Goal: Information Seeking & Learning: Learn about a topic

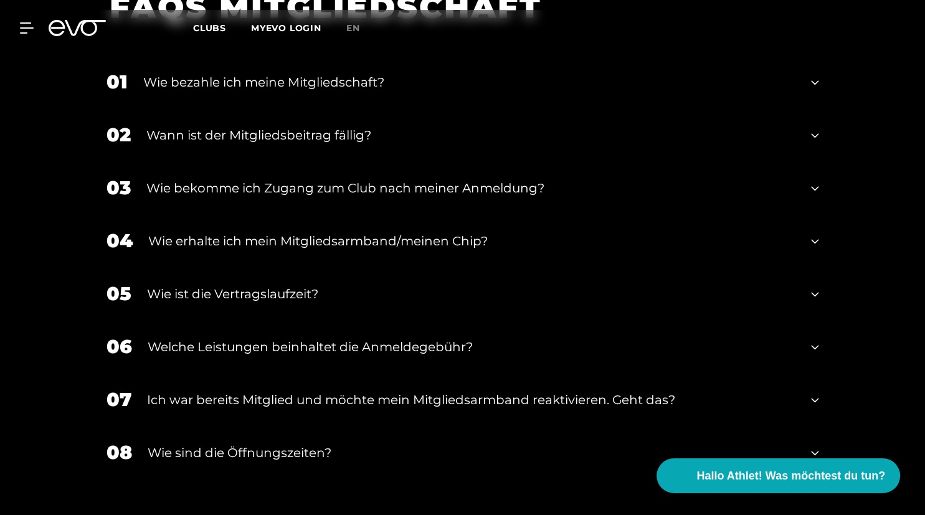
scroll to position [1644, 0]
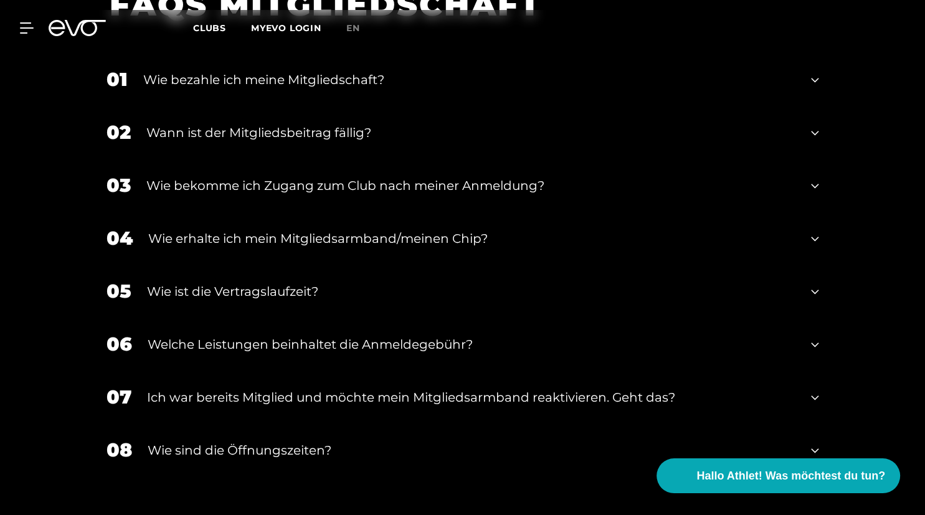
click at [593, 295] on div "Wie ist die Vertragslaufzeit?" at bounding box center [471, 291] width 649 height 19
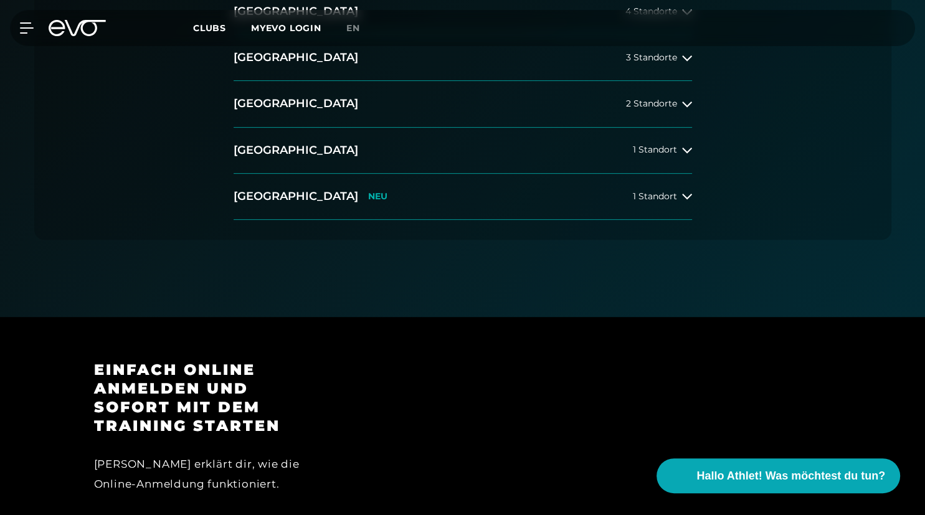
scroll to position [394, 0]
click at [661, 110] on button "[GEOGRAPHIC_DATA] 2 Standorte" at bounding box center [463, 103] width 458 height 46
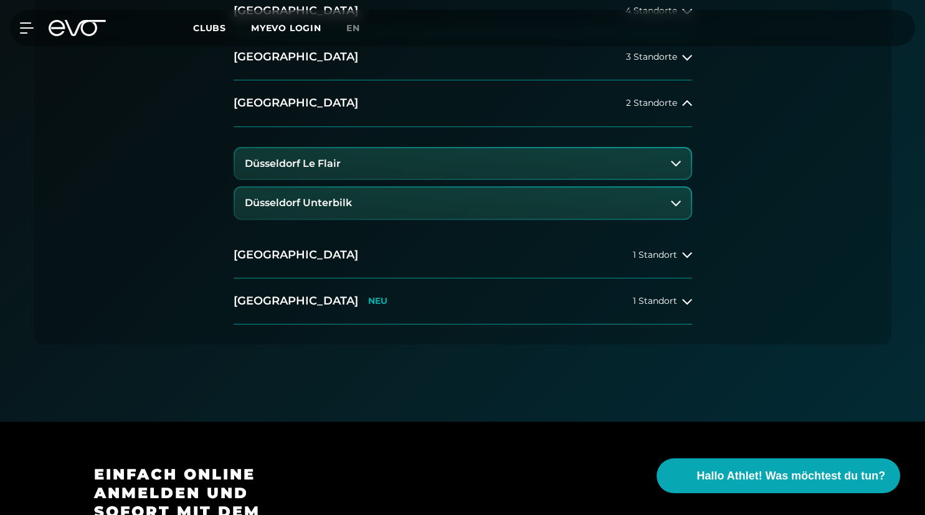
click at [275, 206] on h3 "Düsseldorf Unterbilk" at bounding box center [298, 202] width 107 height 11
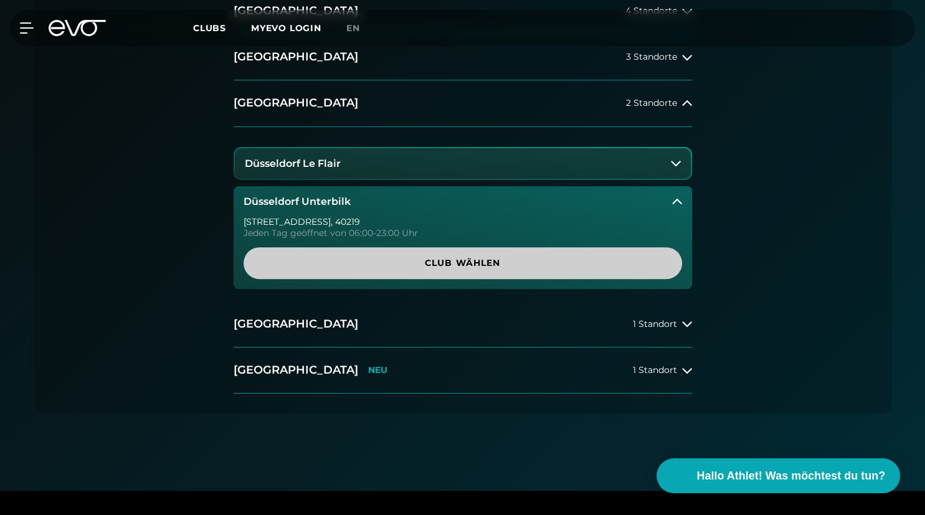
click at [478, 263] on span "Club wählen" at bounding box center [462, 263] width 379 height 13
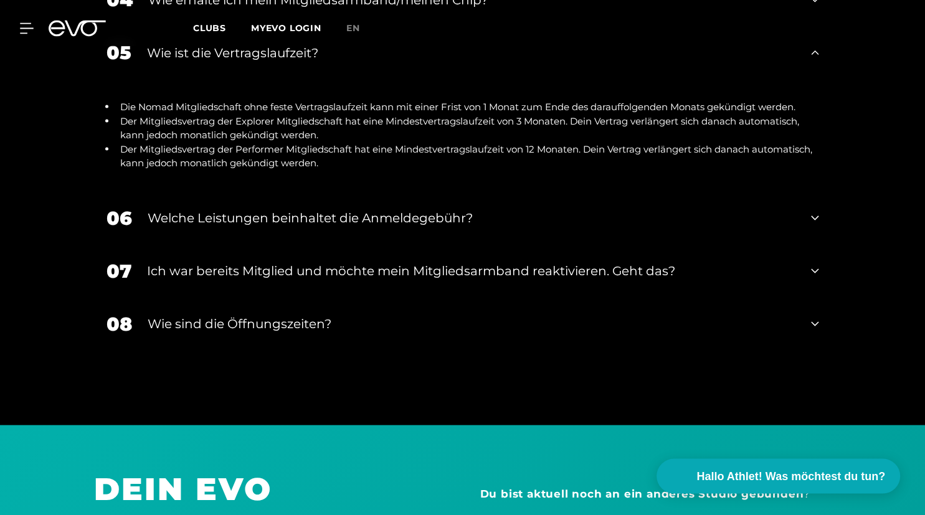
scroll to position [2433, 0]
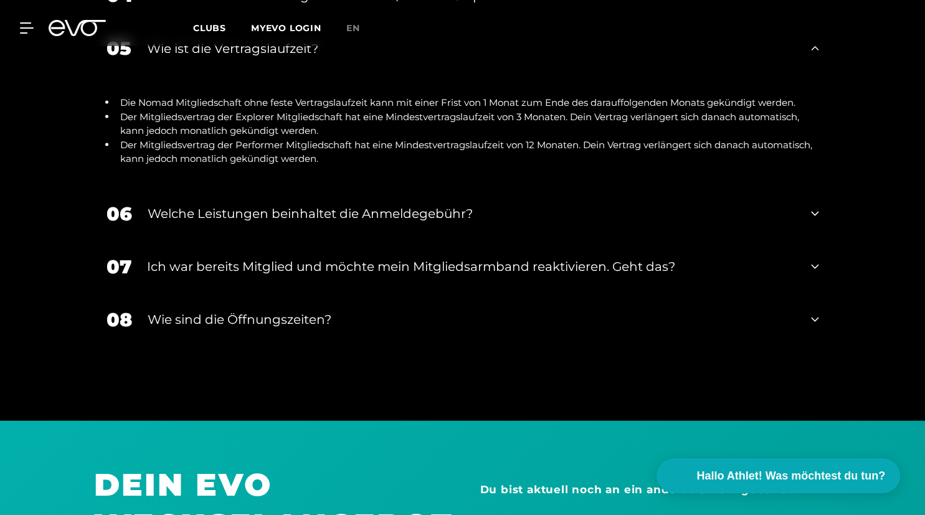
click at [325, 204] on div "Welche Leistungen beinhaltet die Anmeldegebühr?" at bounding box center [472, 213] width 648 height 19
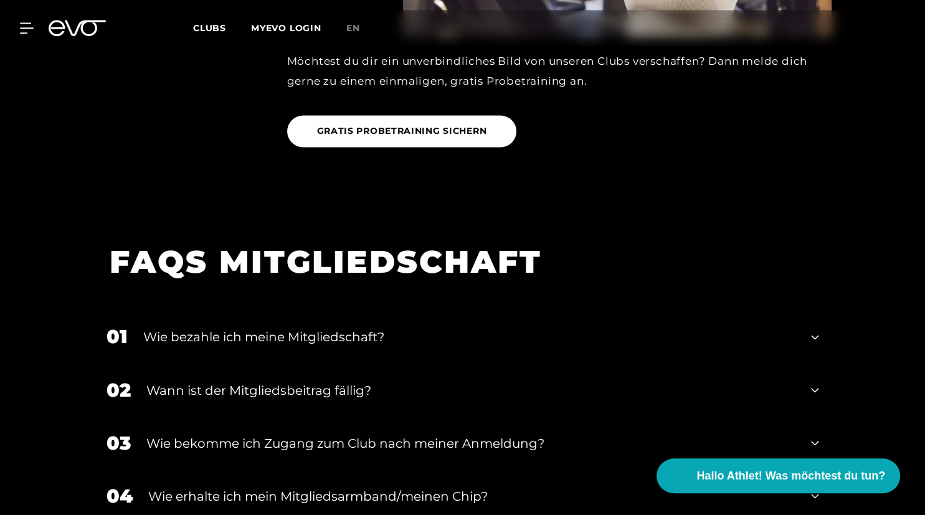
scroll to position [1907, 0]
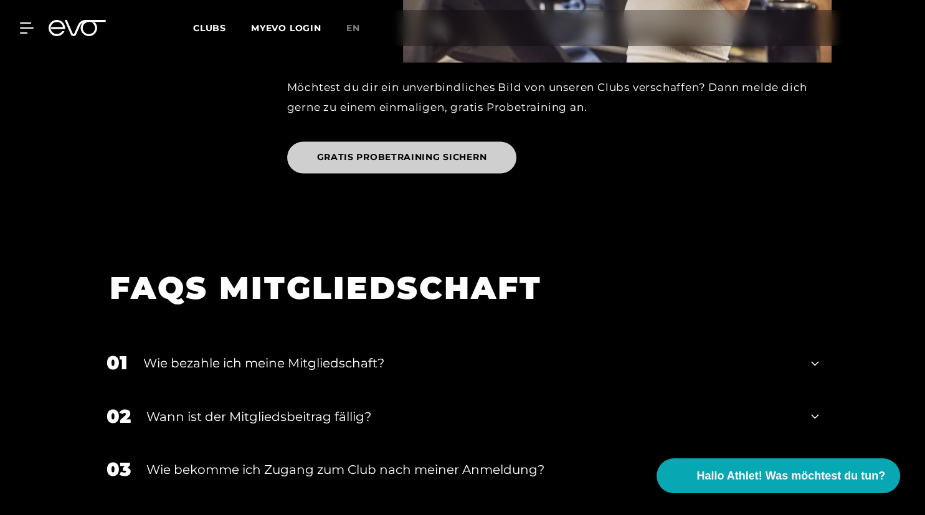
click at [420, 151] on span "GRATIS PROBETRAINING SICHERN" at bounding box center [402, 157] width 170 height 13
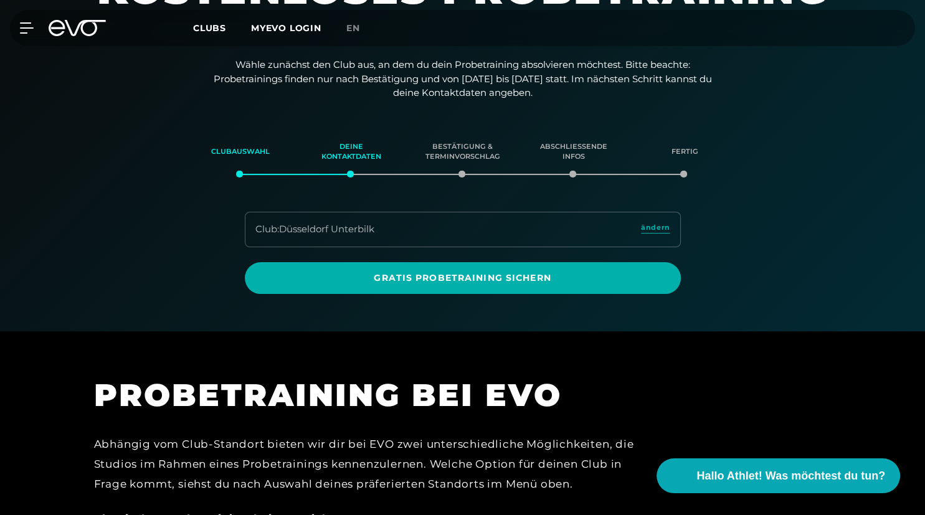
scroll to position [16, 0]
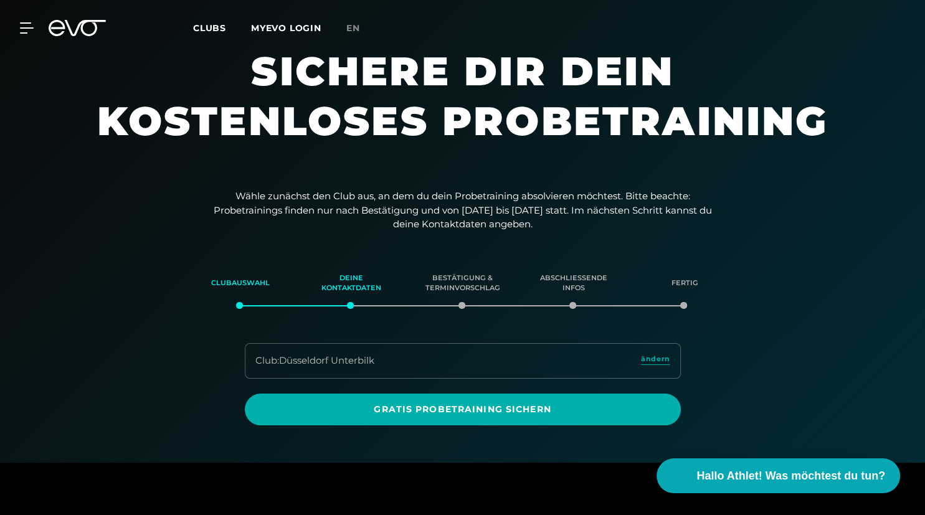
click at [204, 27] on span "Clubs" at bounding box center [209, 27] width 33 height 11
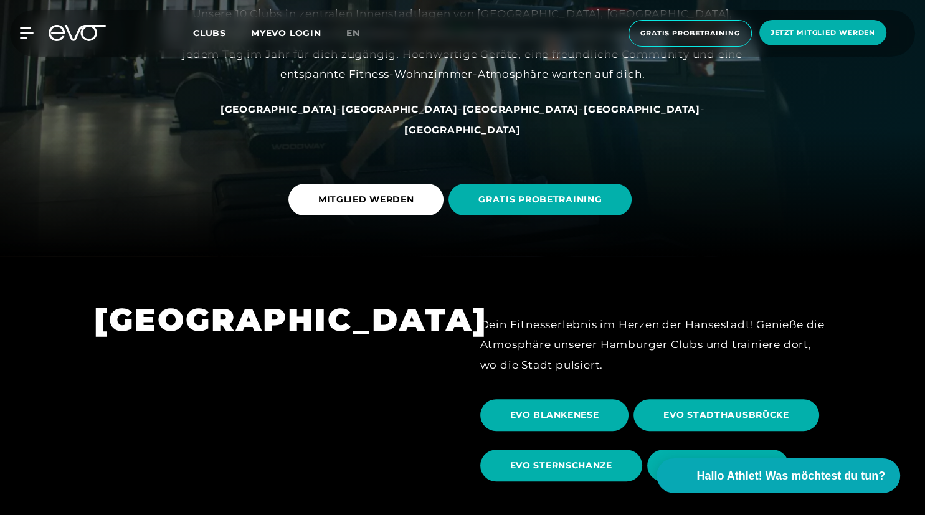
scroll to position [263, 0]
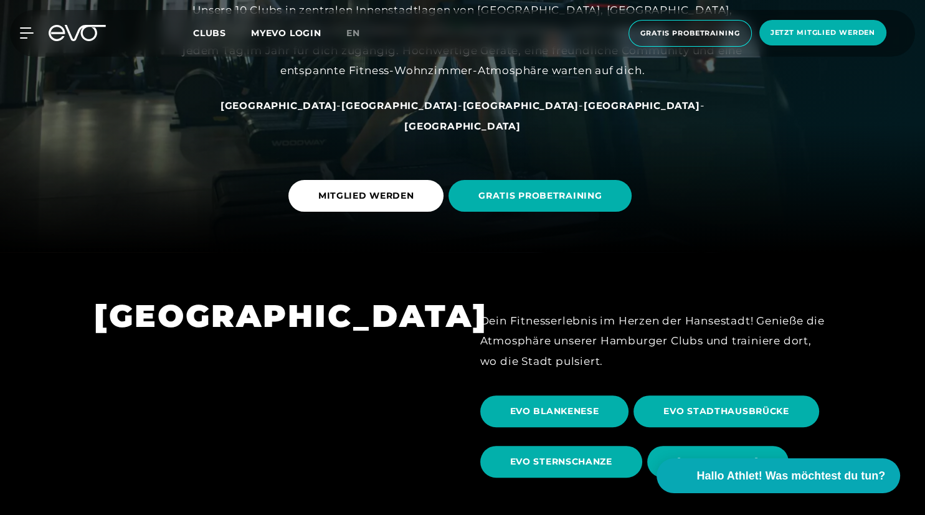
click at [463, 111] on span "[GEOGRAPHIC_DATA]" at bounding box center [521, 106] width 116 height 12
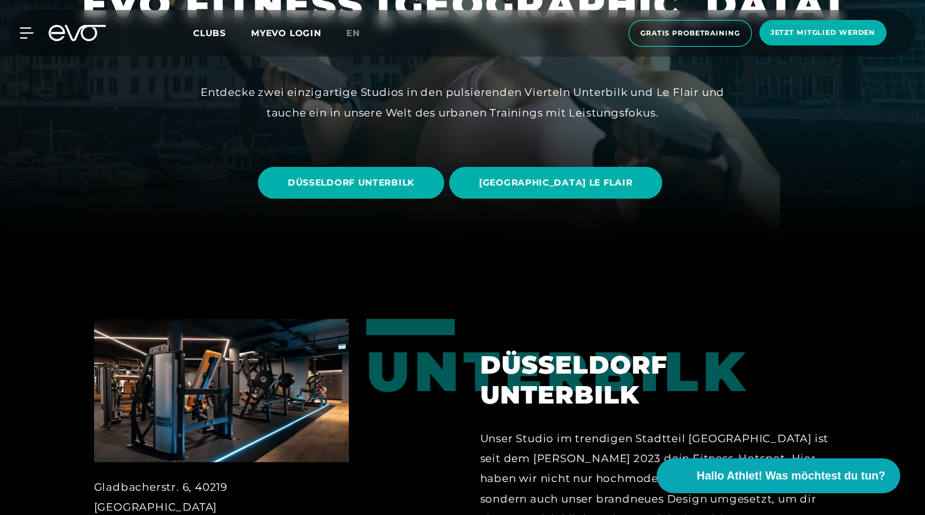
scroll to position [263, 0]
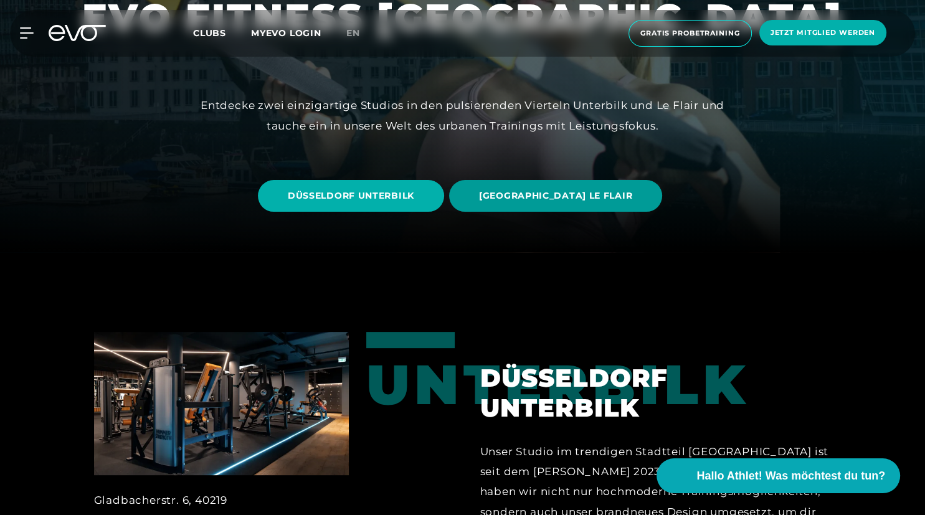
click at [557, 196] on span "[GEOGRAPHIC_DATA] LE FLAIR" at bounding box center [555, 195] width 153 height 13
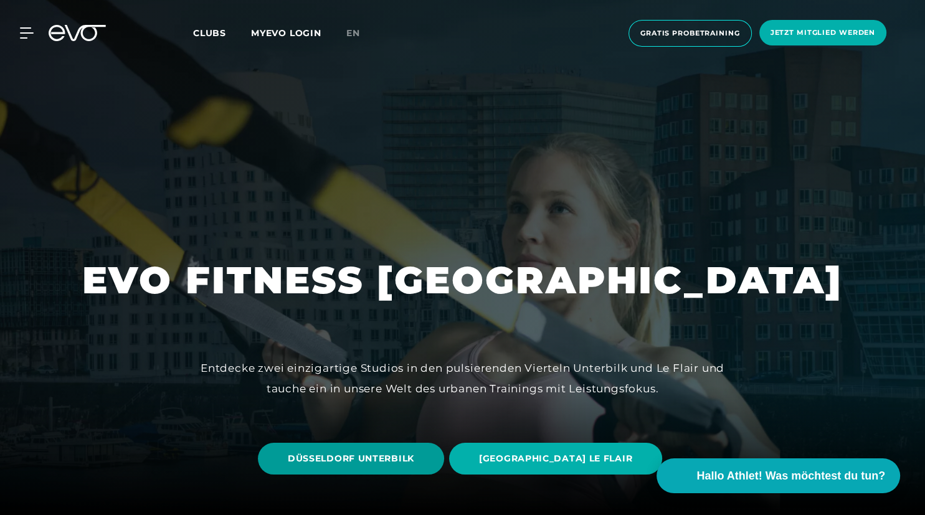
click at [400, 456] on span "DÜSSELDORF UNTERBILK" at bounding box center [351, 458] width 126 height 13
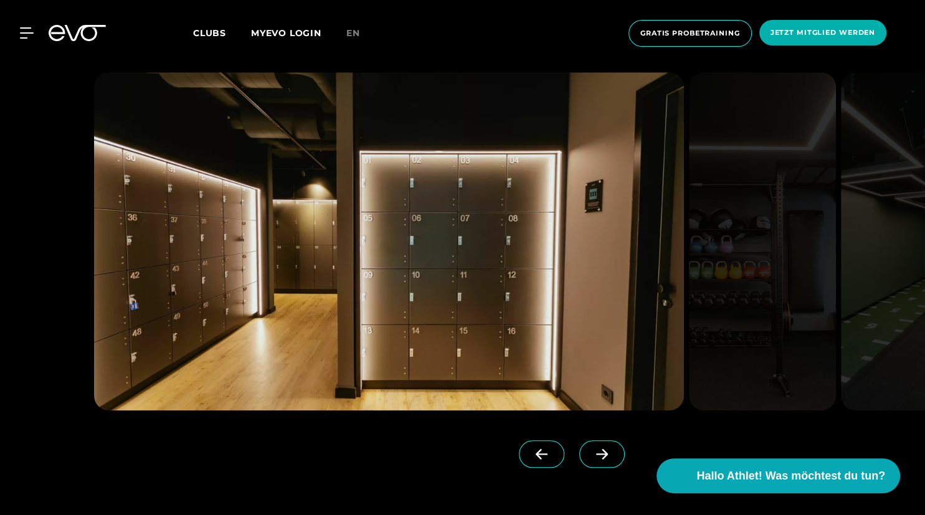
scroll to position [1183, 0]
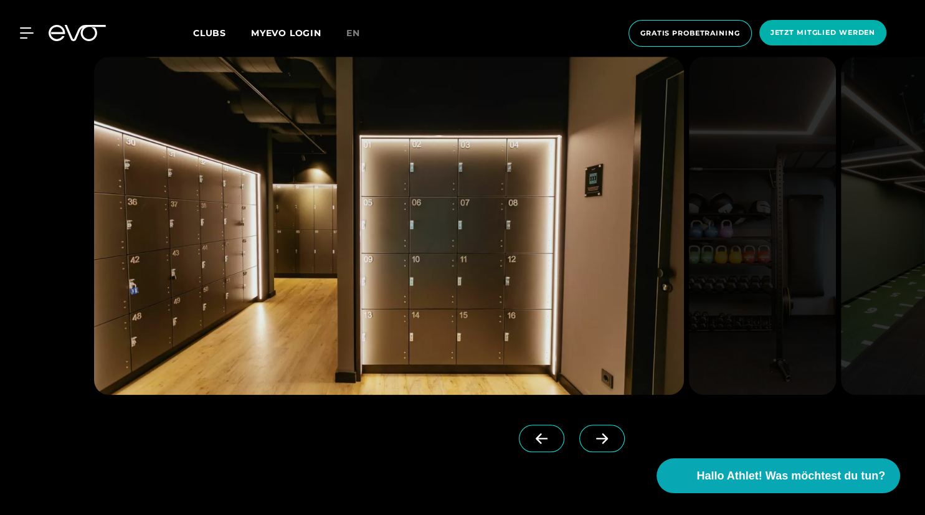
click at [606, 432] on span at bounding box center [601, 438] width 45 height 27
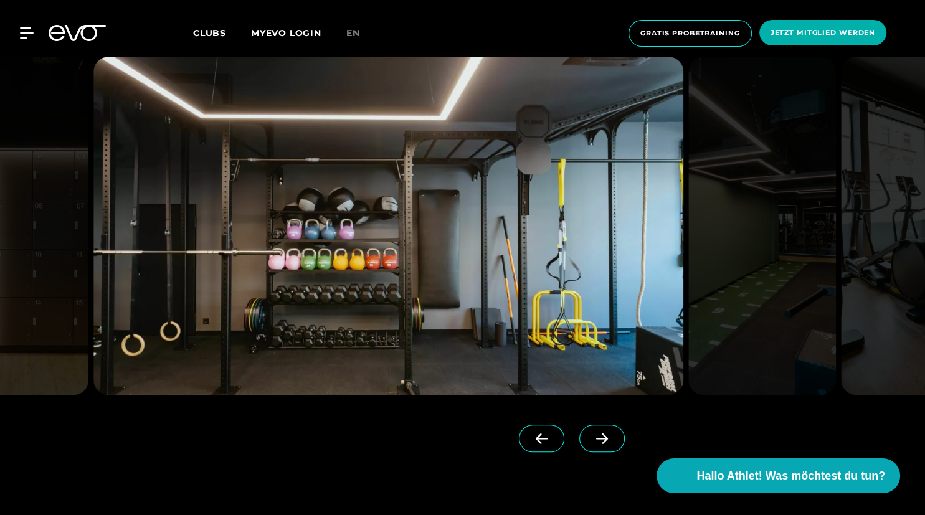
click at [600, 434] on icon at bounding box center [602, 438] width 22 height 11
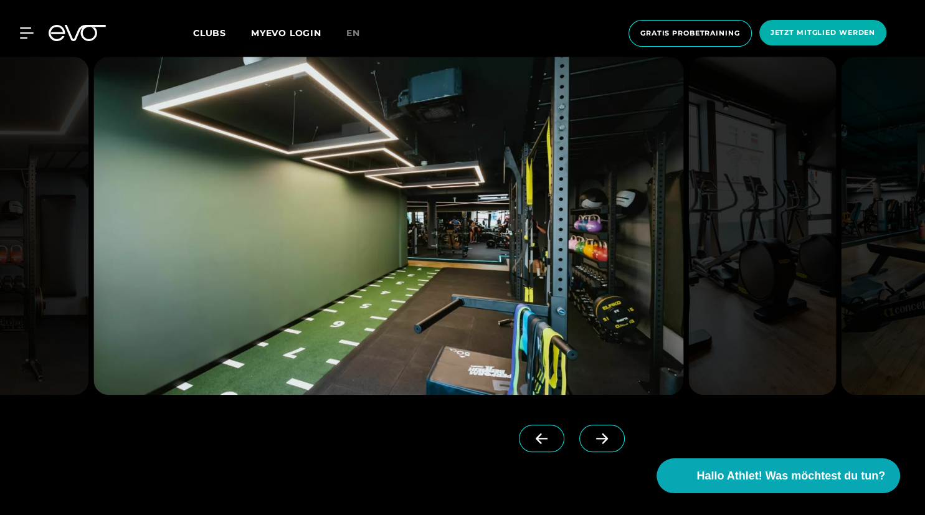
click at [600, 434] on icon at bounding box center [602, 438] width 22 height 11
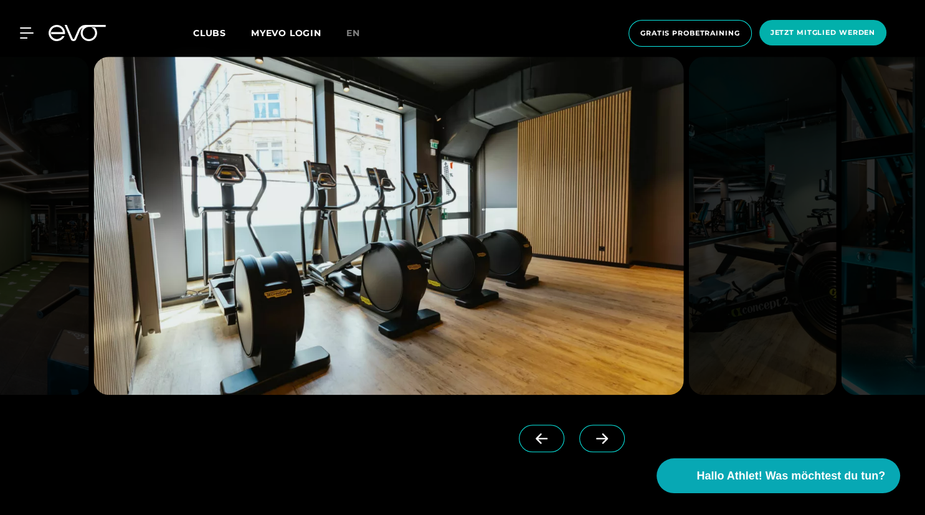
click at [600, 434] on icon at bounding box center [602, 438] width 22 height 11
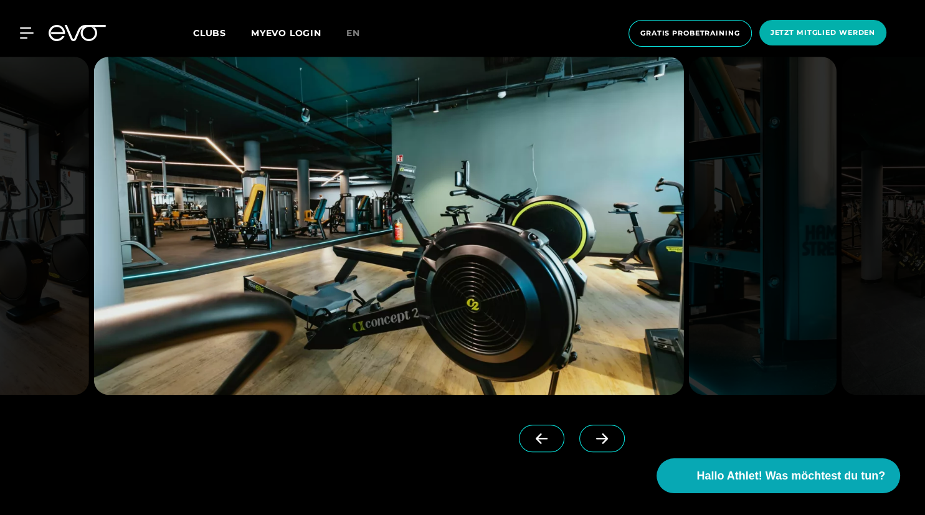
click at [600, 434] on icon at bounding box center [602, 438] width 22 height 11
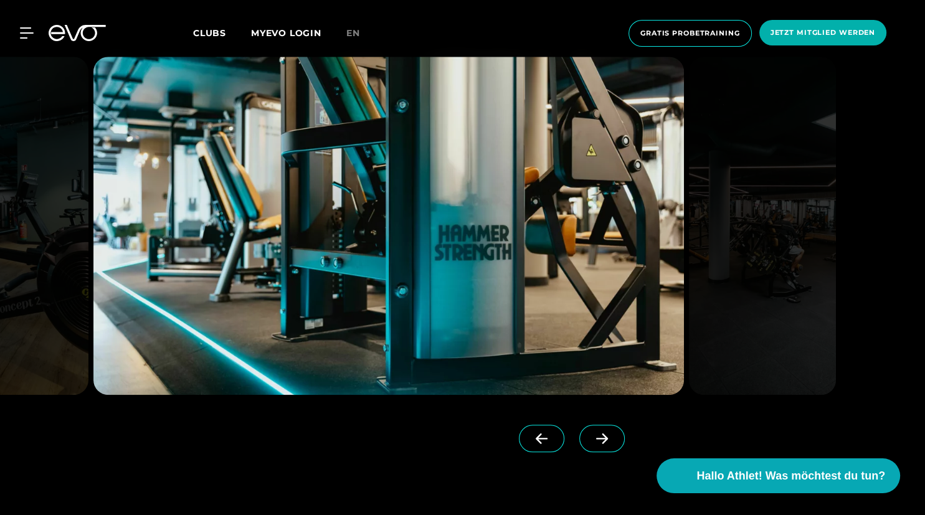
click at [599, 434] on icon at bounding box center [602, 438] width 22 height 11
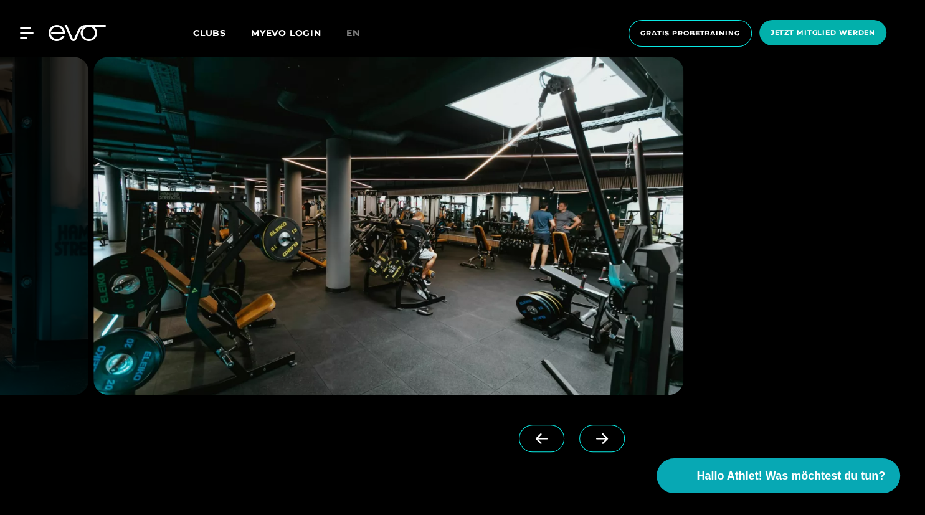
click at [599, 434] on icon at bounding box center [602, 438] width 22 height 11
